Goal: Information Seeking & Learning: Learn about a topic

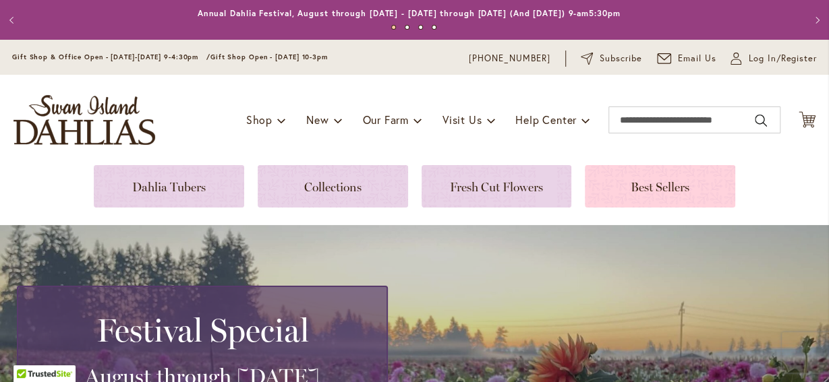
click at [664, 187] on link at bounding box center [660, 186] width 150 height 42
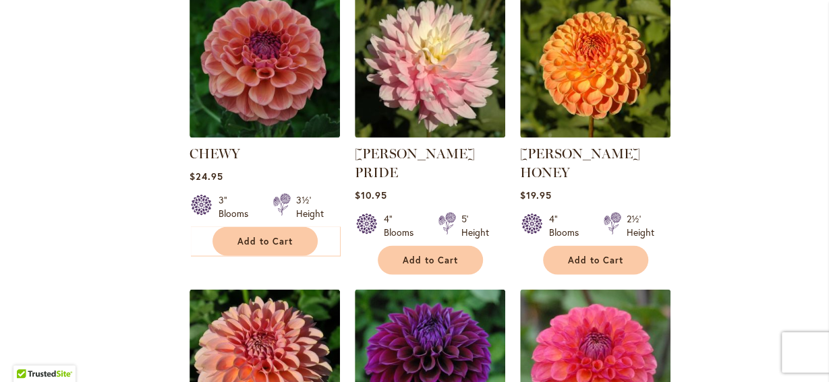
scroll to position [1332, 0]
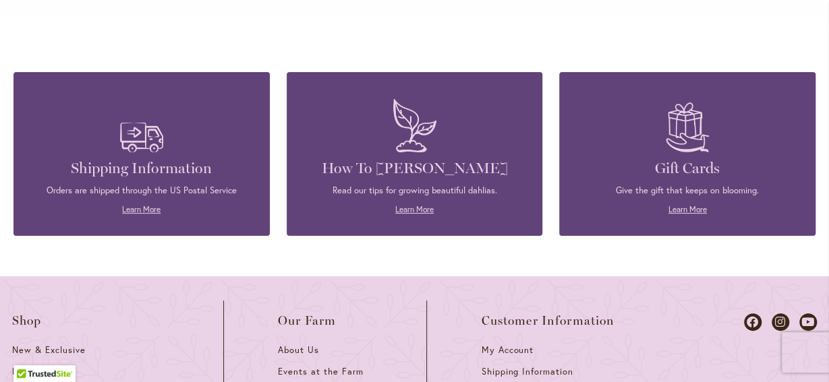
scroll to position [5751, 0]
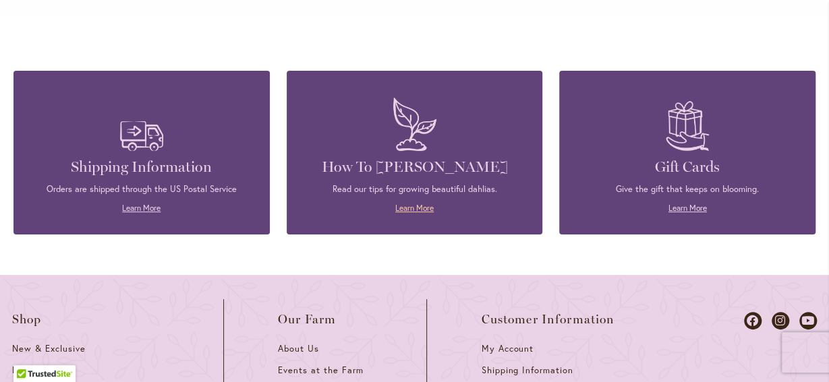
click at [411, 203] on link "Learn More" at bounding box center [414, 208] width 38 height 10
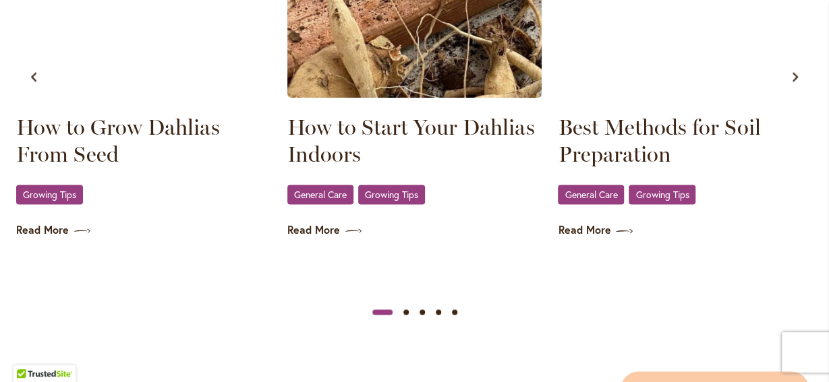
scroll to position [912, 0]
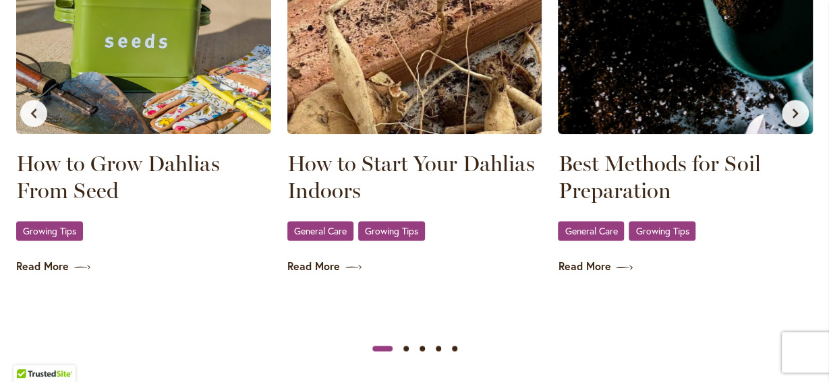
click at [601, 276] on div "Best Methods for Soil Preparation General Care , Growing Tips Read More" at bounding box center [685, 86] width 263 height 384
click at [578, 265] on link "Read More" at bounding box center [685, 267] width 255 height 16
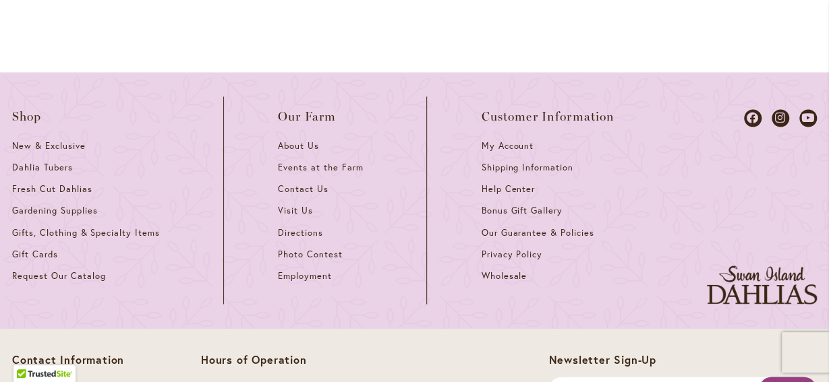
scroll to position [1052, 0]
